Goal: Task Accomplishment & Management: Complete application form

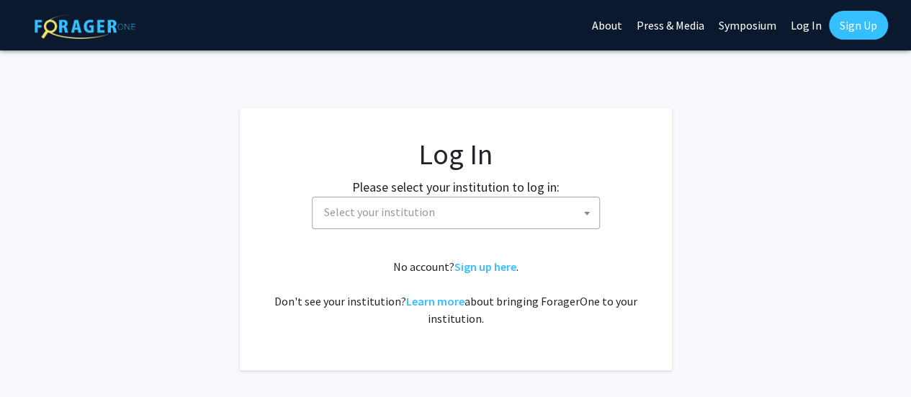
click at [441, 221] on span "Select your institution" at bounding box center [458, 212] width 281 height 30
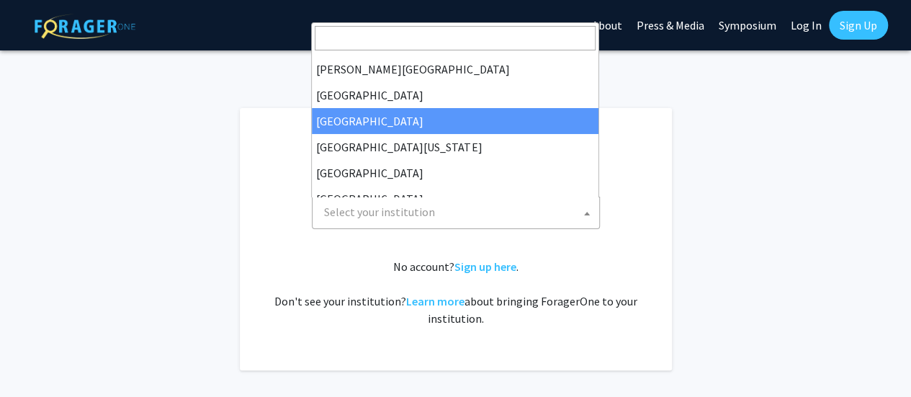
scroll to position [89, 0]
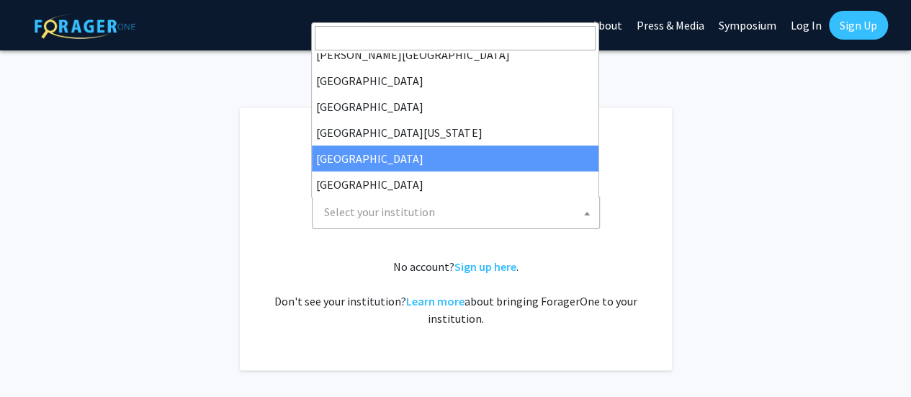
select select "12"
